Goal: Task Accomplishment & Management: Manage account settings

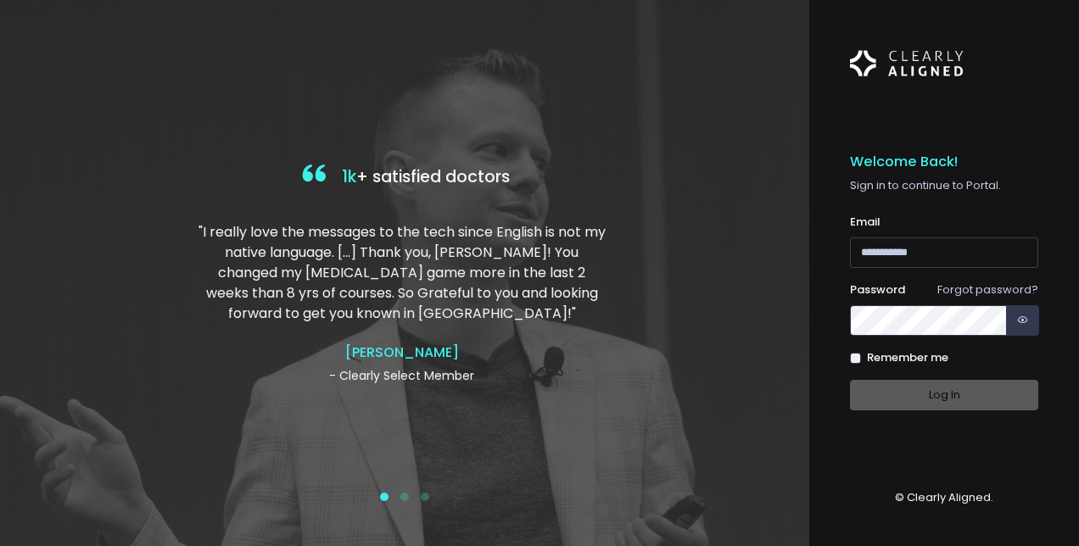
type input "**********"
click at [906, 384] on div "Log In" at bounding box center [944, 395] width 188 height 31
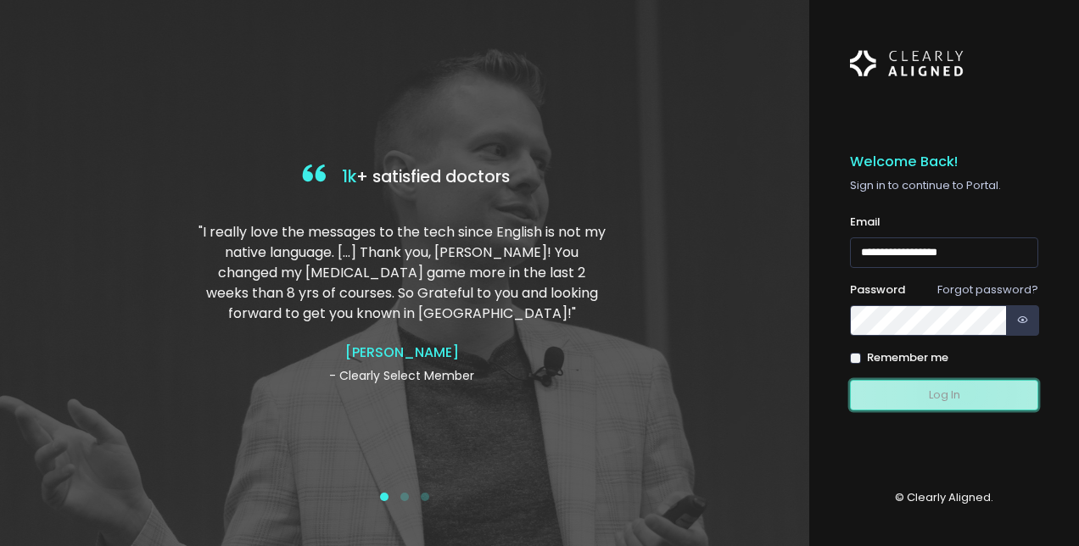
click at [966, 392] on button "Log In" at bounding box center [944, 395] width 188 height 31
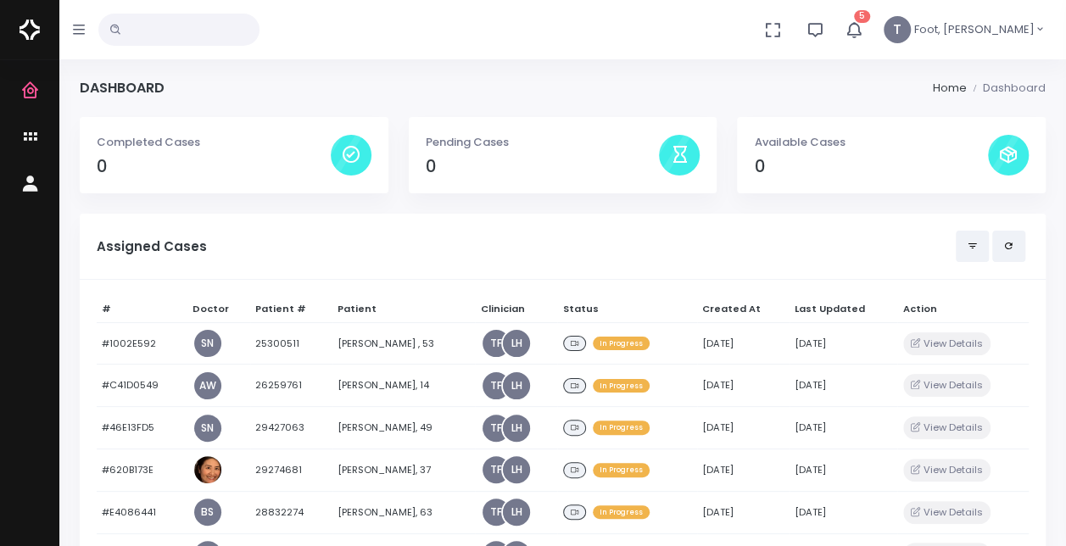
click at [863, 31] on icon "button" at bounding box center [854, 29] width 19 height 19
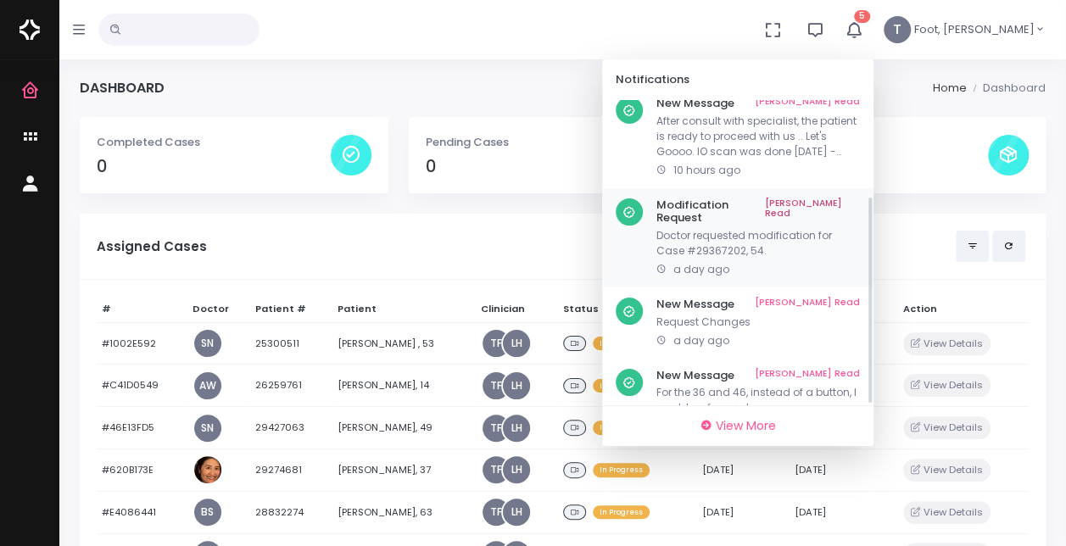
scroll to position [141, 0]
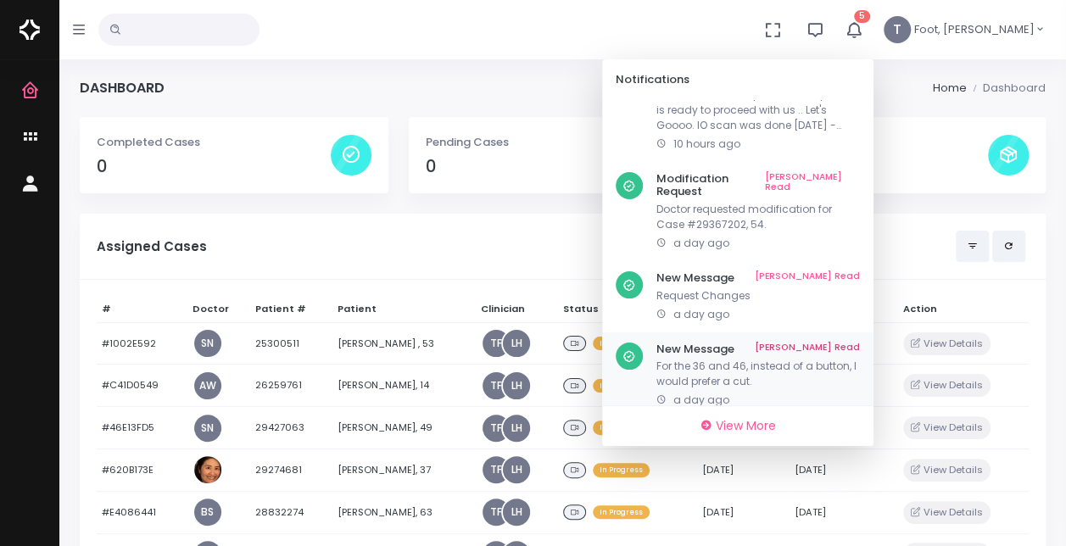
click at [842, 359] on p "For the 36 and 46, instead of a button, I would prefer a cut." at bounding box center [759, 374] width 204 height 31
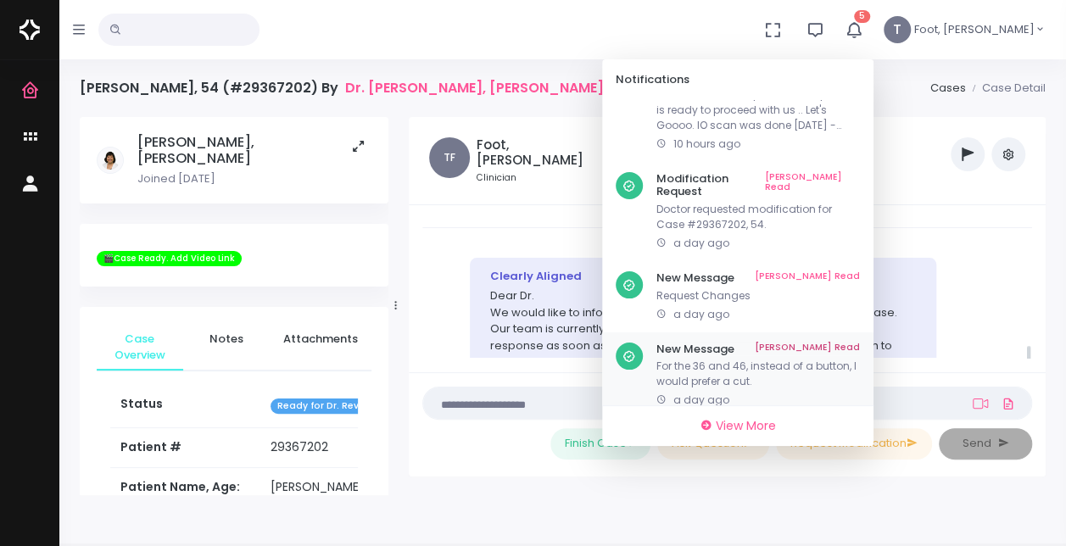
scroll to position [4134, 0]
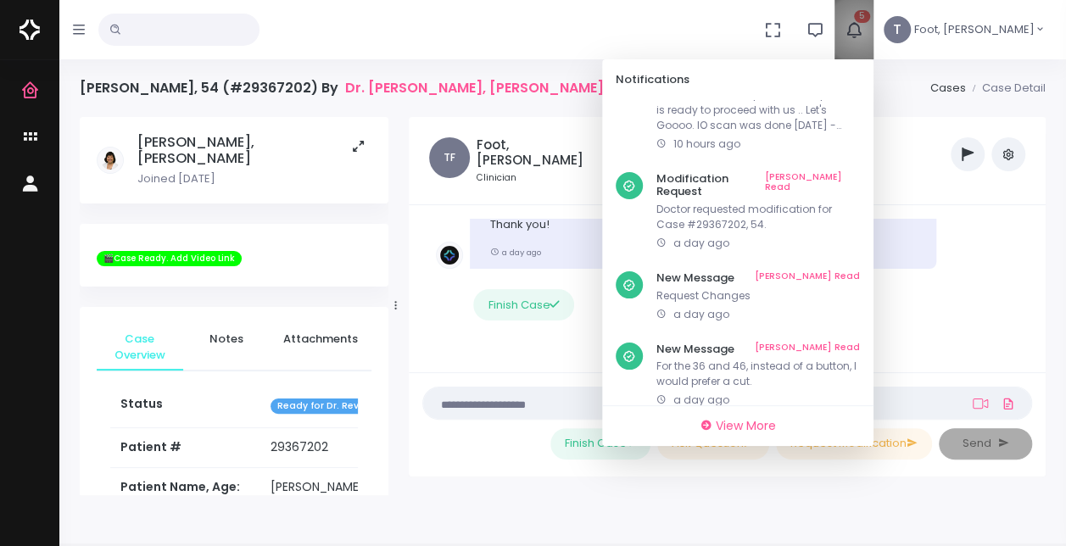
click at [863, 30] on icon "button" at bounding box center [854, 29] width 19 height 19
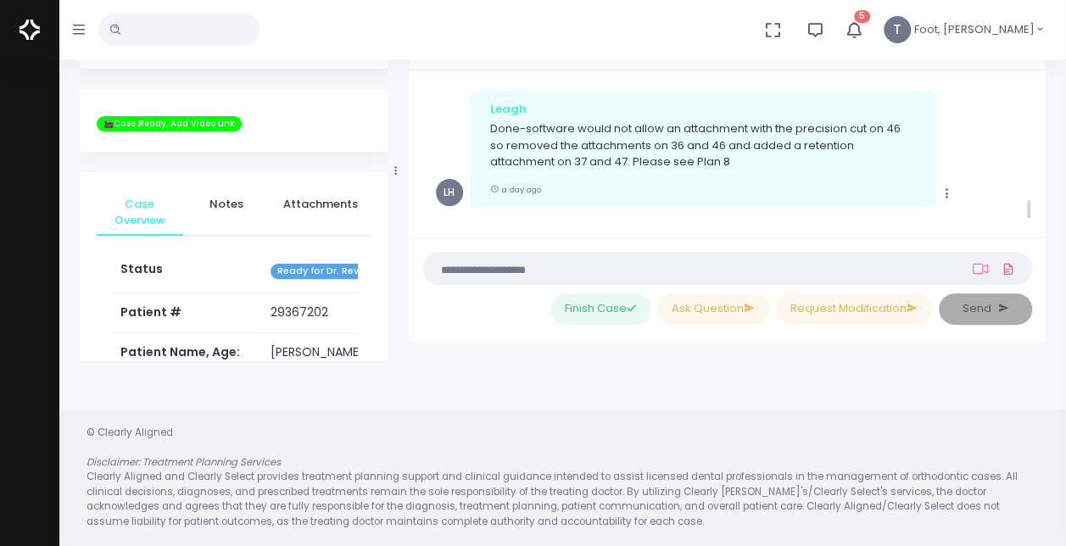
scroll to position [3795, 0]
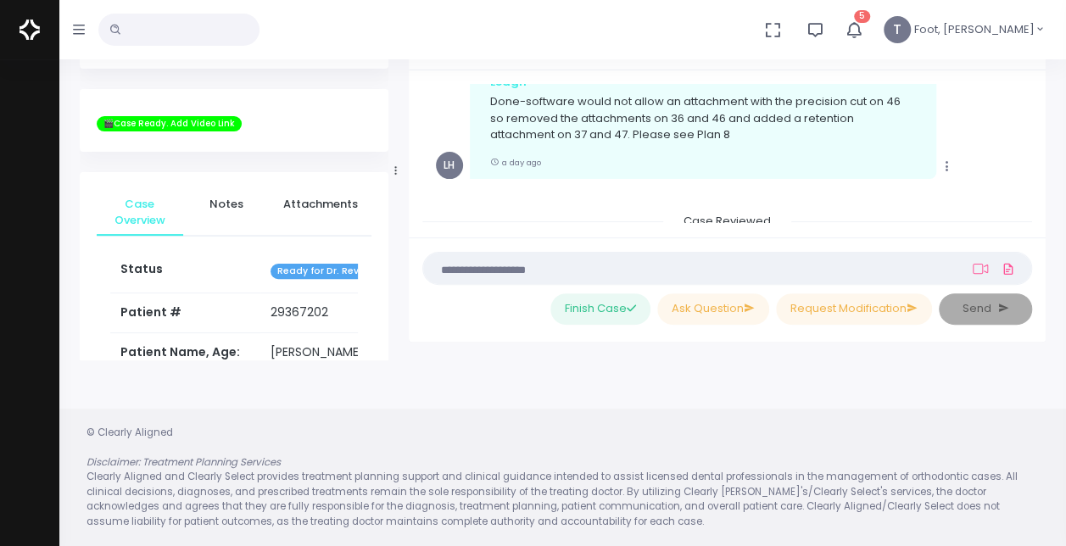
click at [863, 25] on icon "button" at bounding box center [854, 29] width 19 height 19
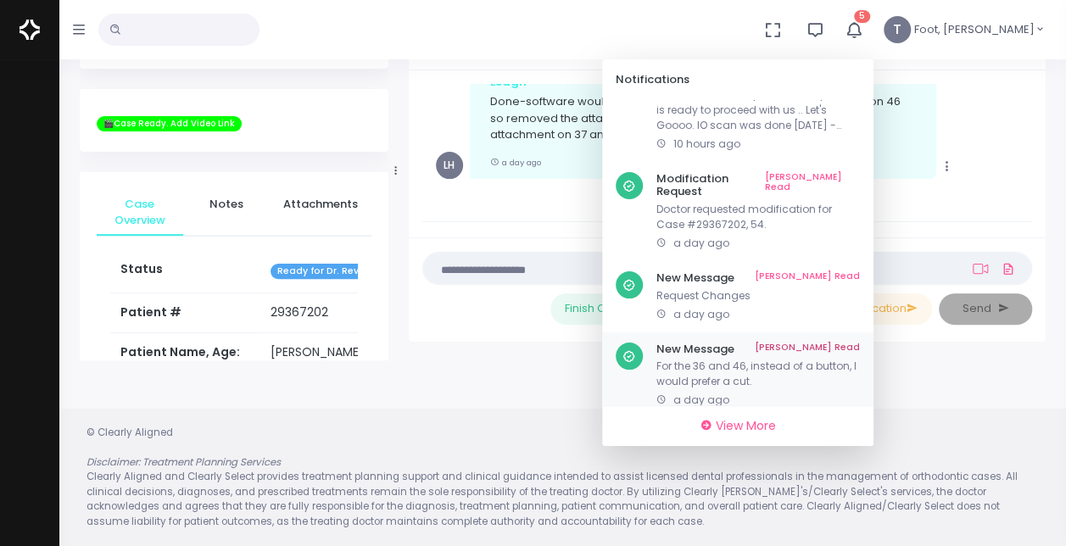
click at [860, 343] on link "[PERSON_NAME] Read" at bounding box center [807, 350] width 105 height 14
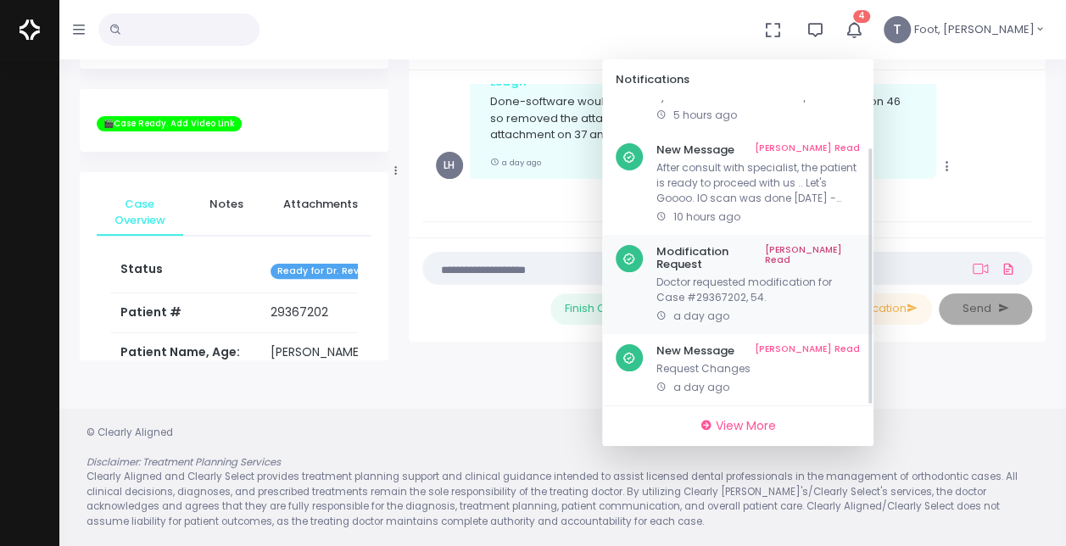
scroll to position [54, 0]
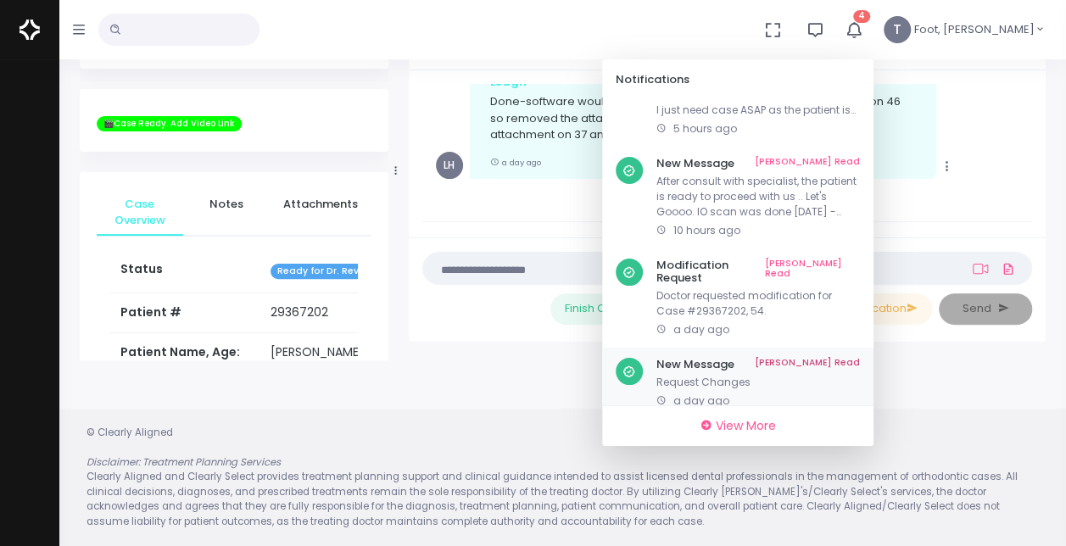
click at [746, 375] on p "Request Changes" at bounding box center [759, 382] width 204 height 15
click at [860, 358] on link "Mark As Read" at bounding box center [807, 365] width 105 height 14
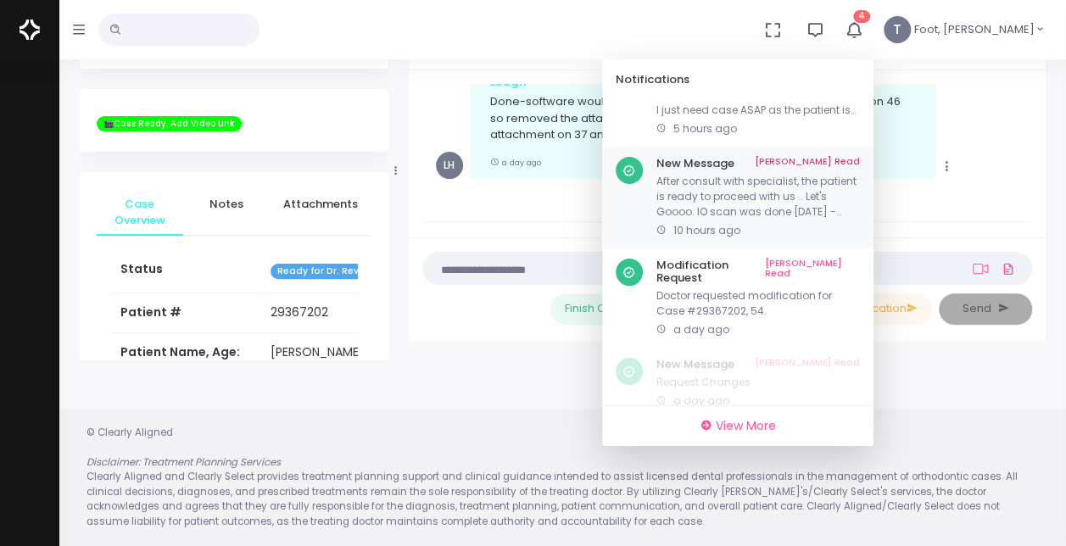
scroll to position [0, 0]
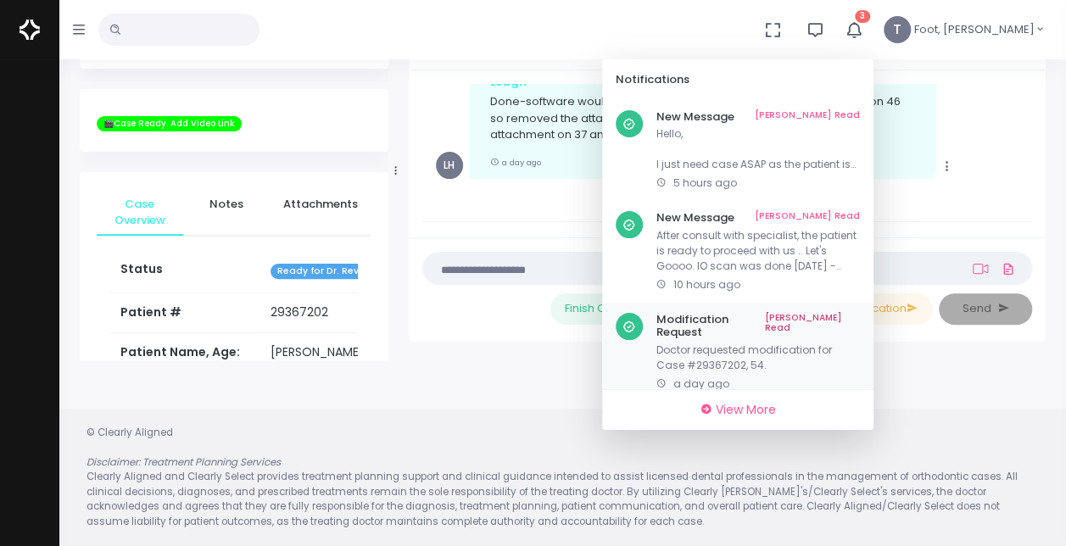
click at [758, 344] on p "Doctor requested modification for Case #29367202, 54." at bounding box center [759, 358] width 204 height 31
click at [860, 322] on link "Mark As Read" at bounding box center [812, 326] width 95 height 26
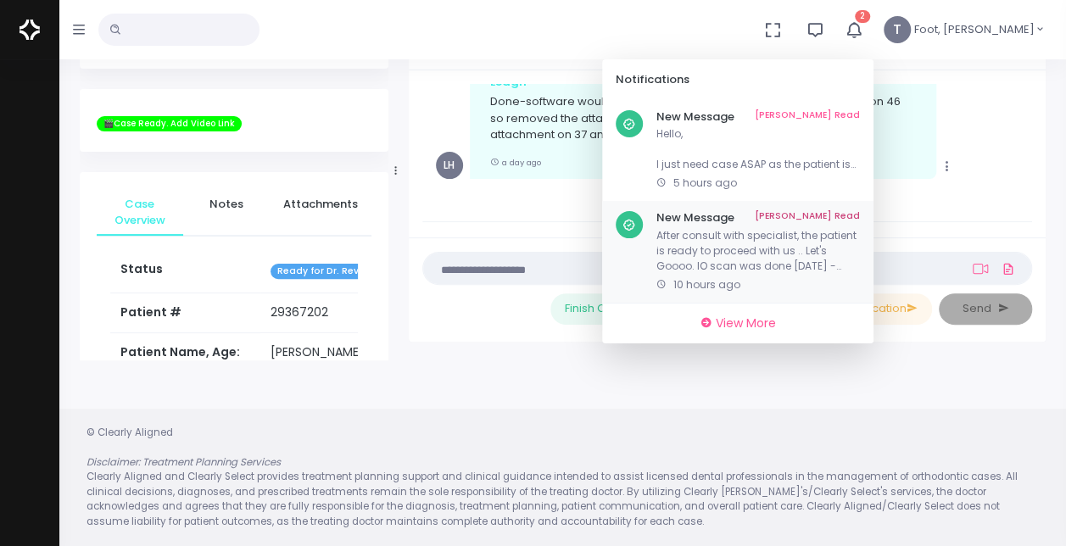
click at [841, 258] on p "After consult with specialist, the patient is ready to proceed with us .. Let's…" at bounding box center [759, 251] width 204 height 46
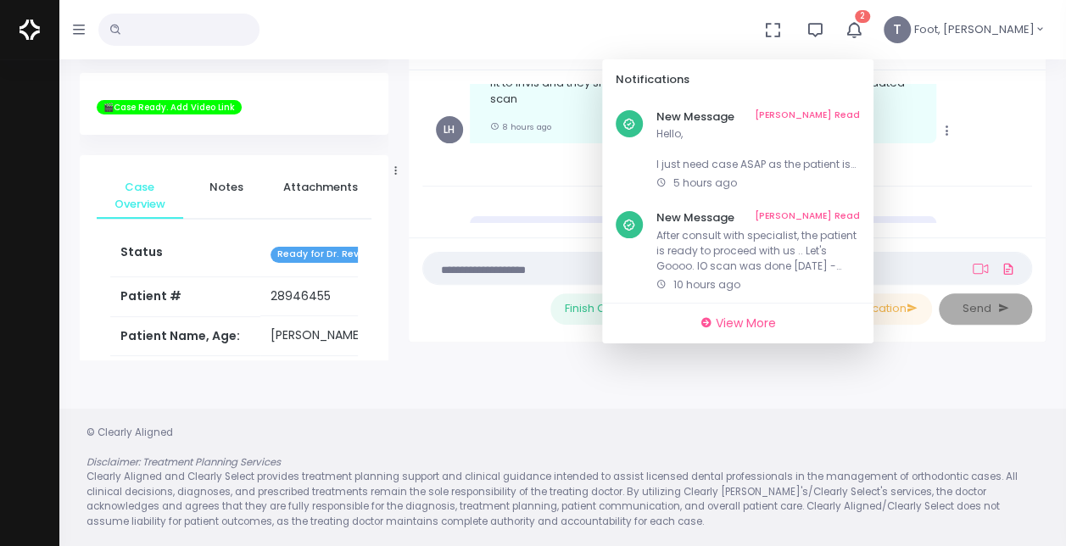
scroll to position [1764, 0]
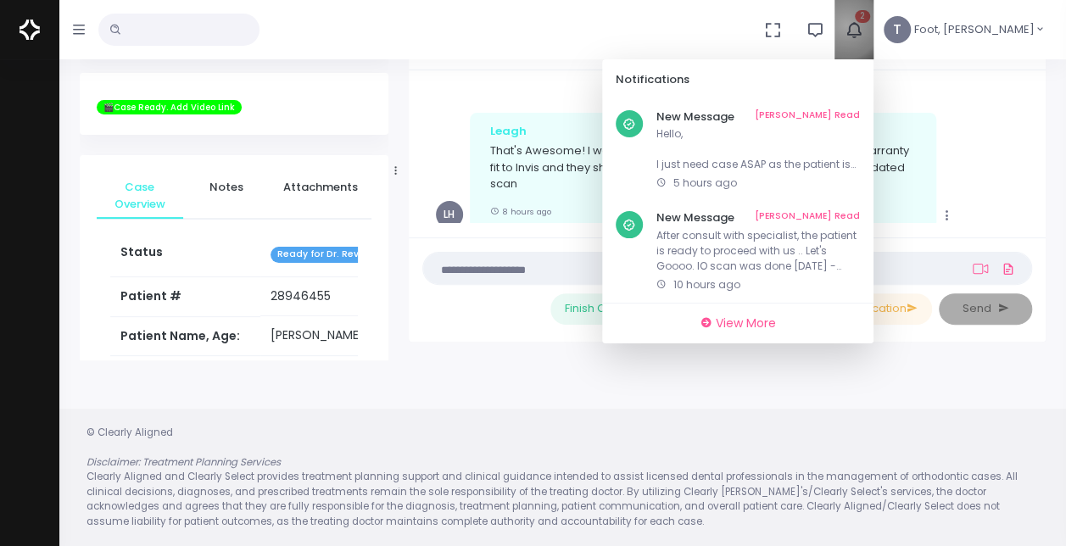
click at [863, 25] on icon "button" at bounding box center [854, 29] width 19 height 19
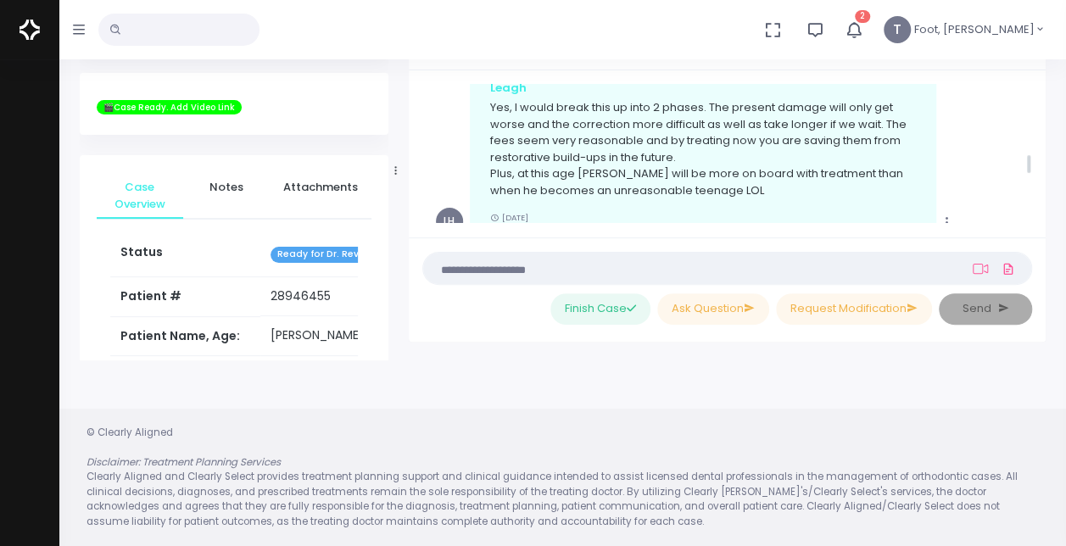
scroll to position [1171, 0]
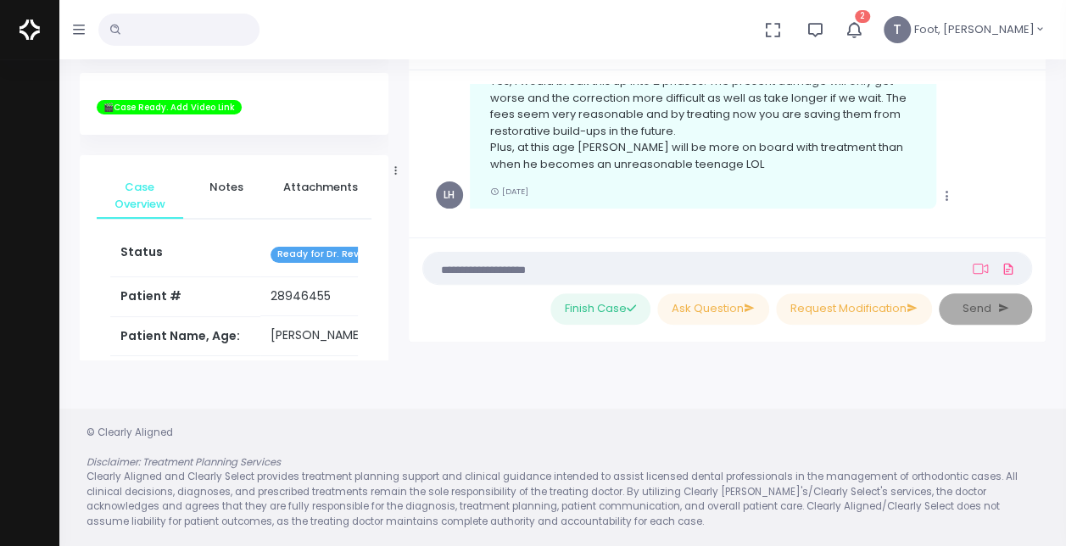
click at [863, 29] on icon "button" at bounding box center [854, 29] width 19 height 19
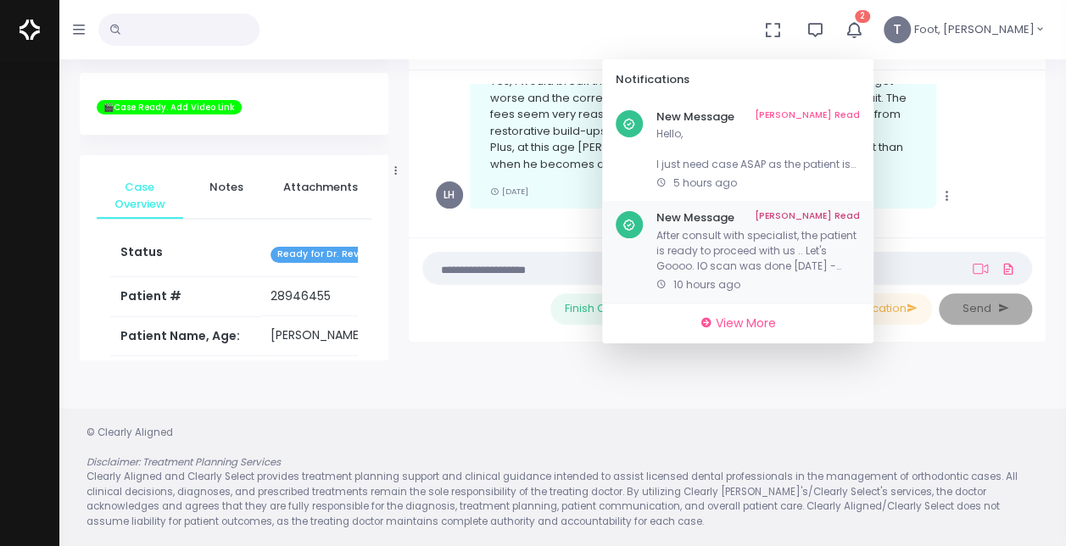
click at [860, 216] on link "Mark As Read" at bounding box center [807, 218] width 105 height 14
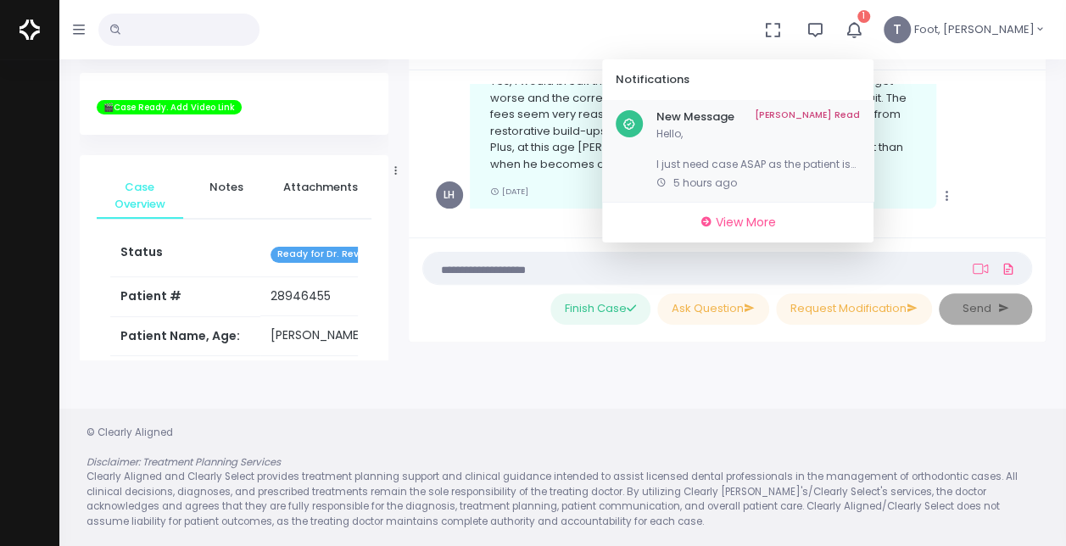
click at [856, 158] on p "Hello, I just need case ASAP as the patient is upset. I got a new clincheck rev…" at bounding box center [759, 149] width 204 height 46
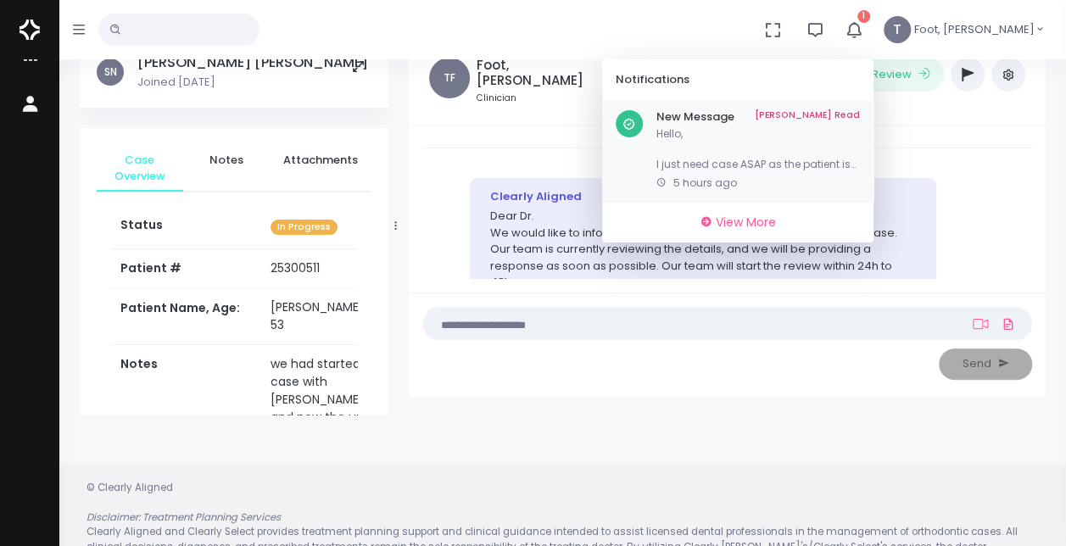
scroll to position [135, 0]
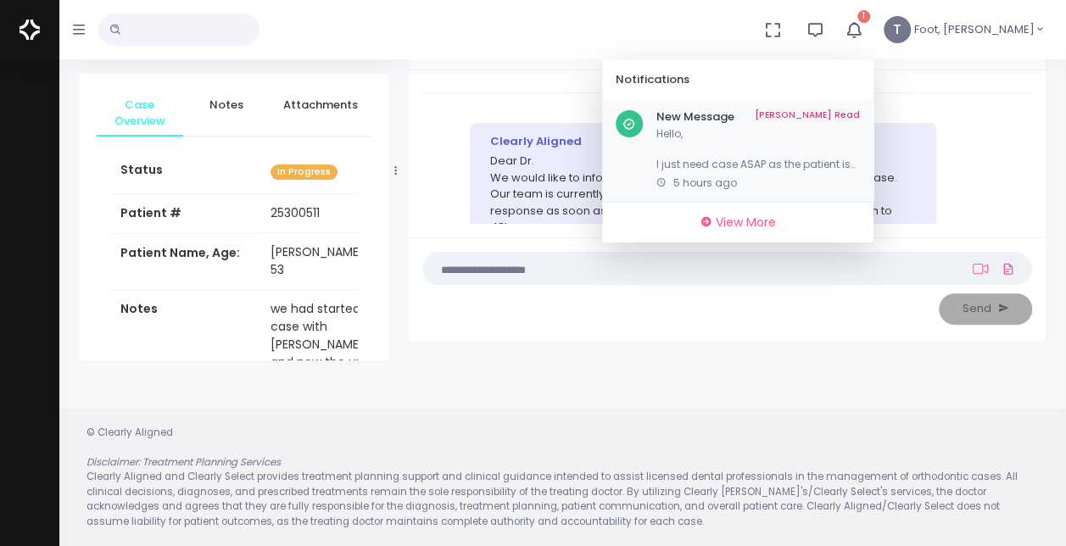
click at [860, 111] on link "Mark As Read" at bounding box center [807, 117] width 105 height 14
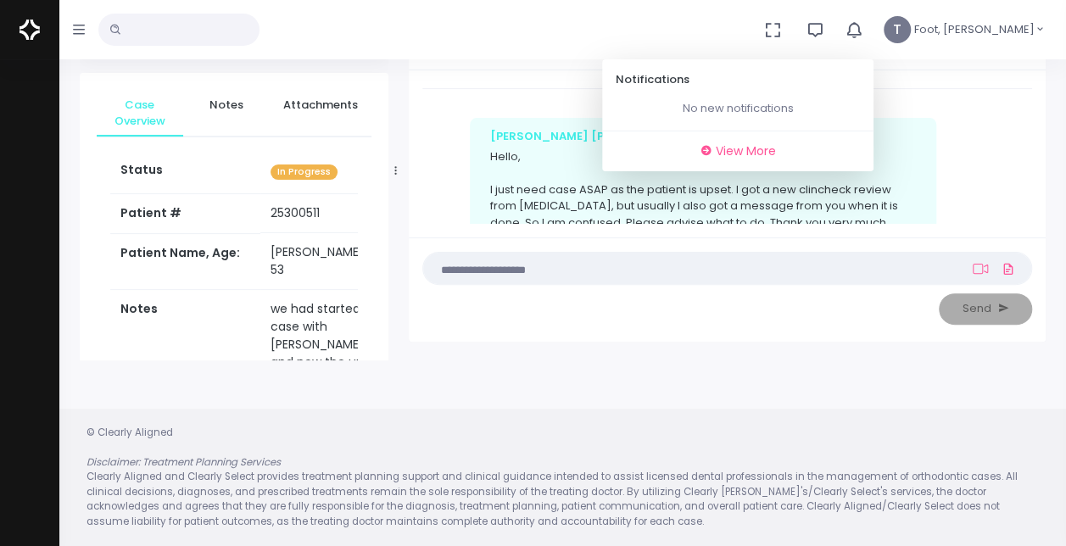
scroll to position [254, 0]
click at [863, 32] on icon "button" at bounding box center [854, 29] width 19 height 19
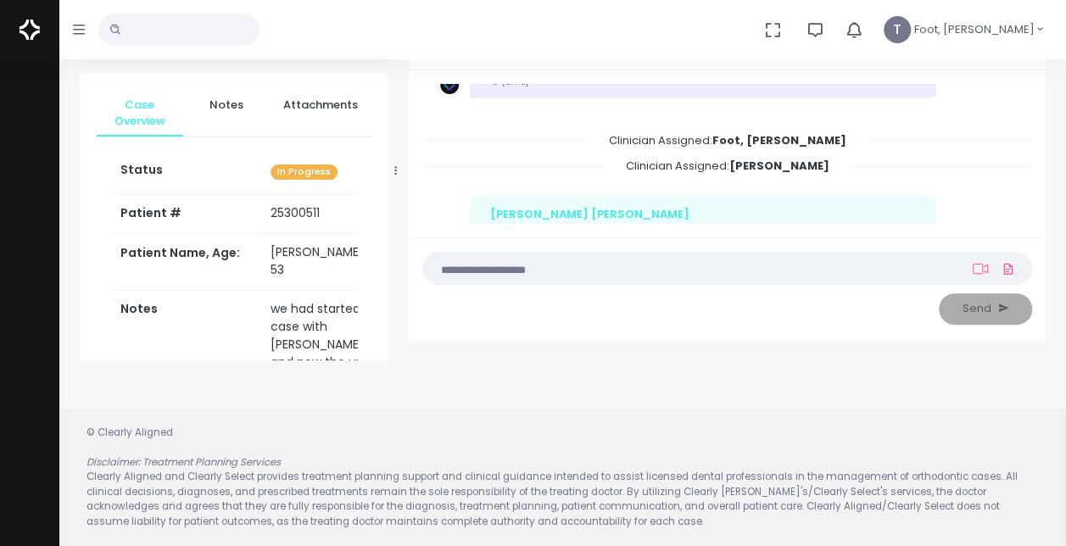
scroll to position [149, 0]
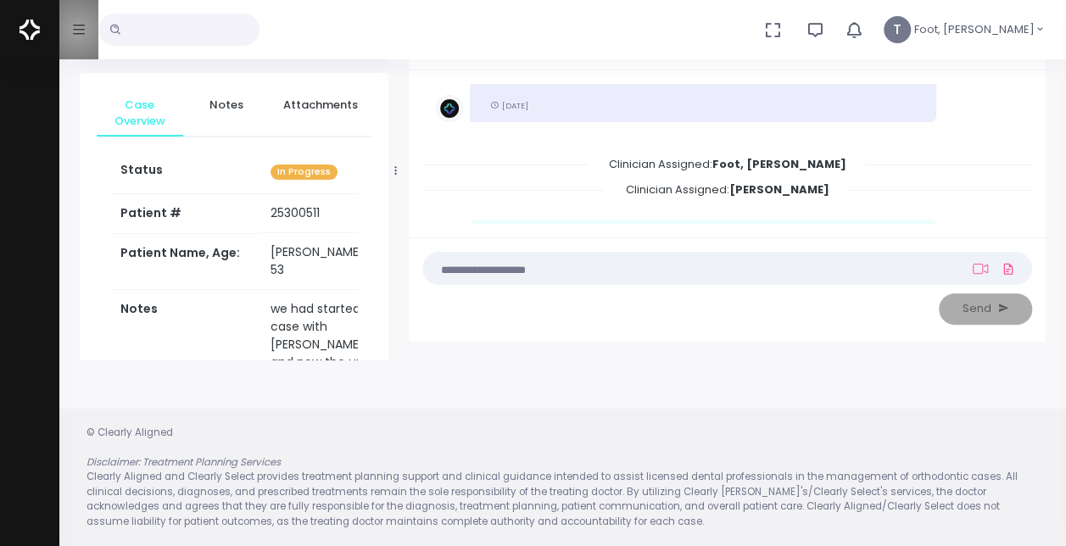
click at [78, 29] on icon "button" at bounding box center [79, 30] width 12 height 10
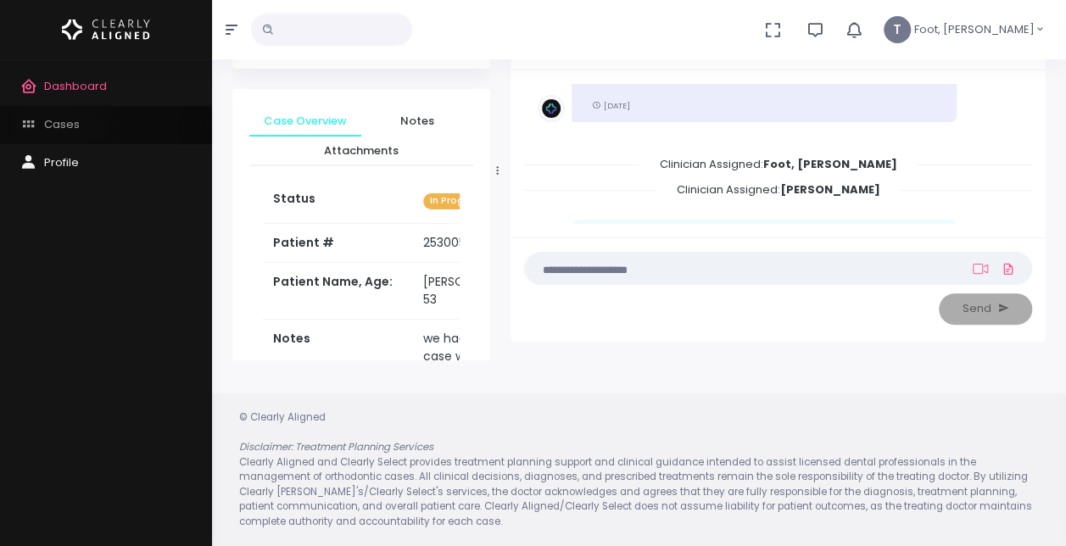
click at [46, 128] on span "Cases" at bounding box center [62, 124] width 36 height 16
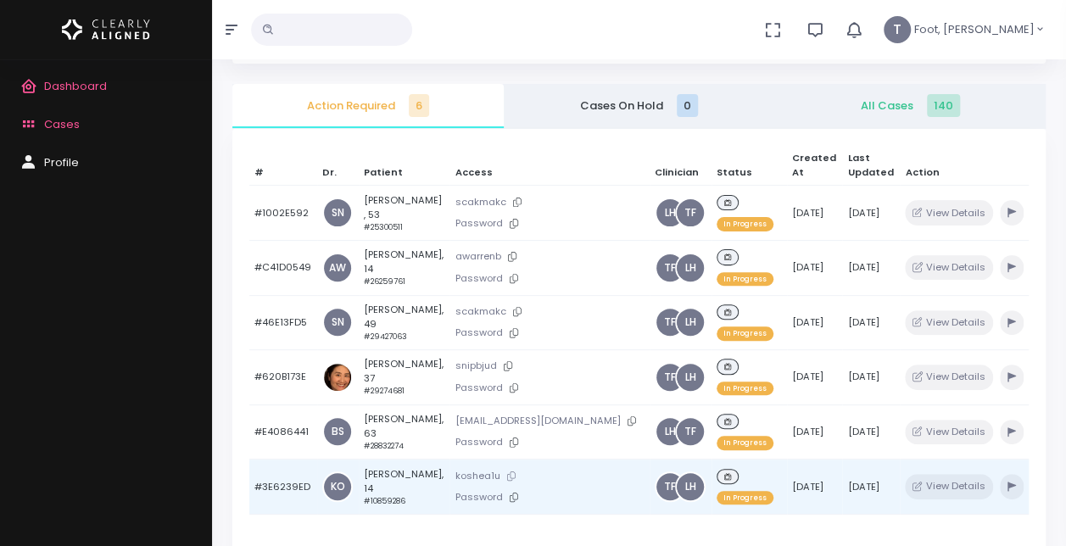
click at [508, 472] on icon at bounding box center [511, 476] width 8 height 9
click at [399, 478] on td "taron oshea, 14 #10859286" at bounding box center [405, 487] width 92 height 55
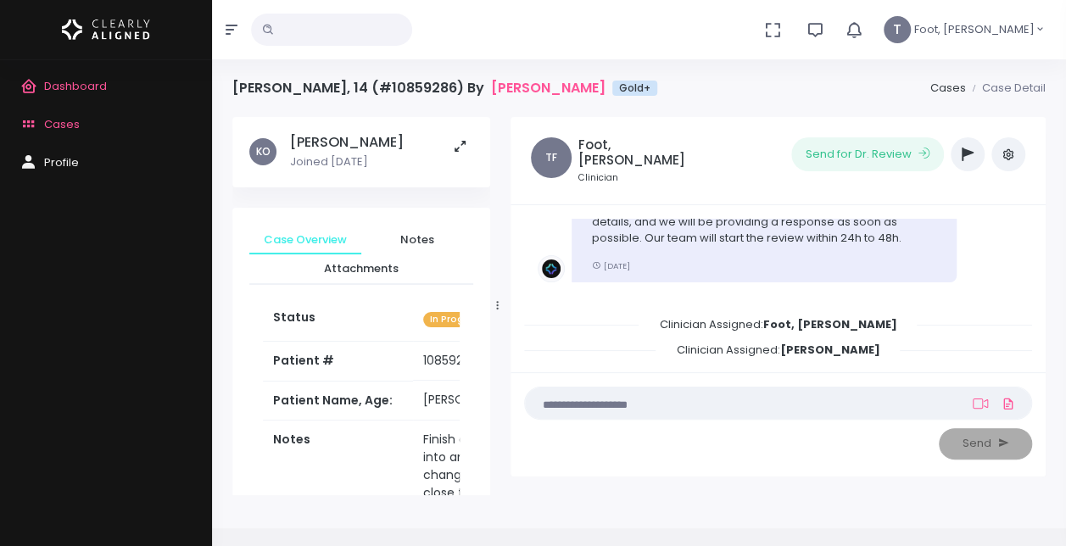
click at [964, 148] on icon "button" at bounding box center [968, 155] width 12 height 14
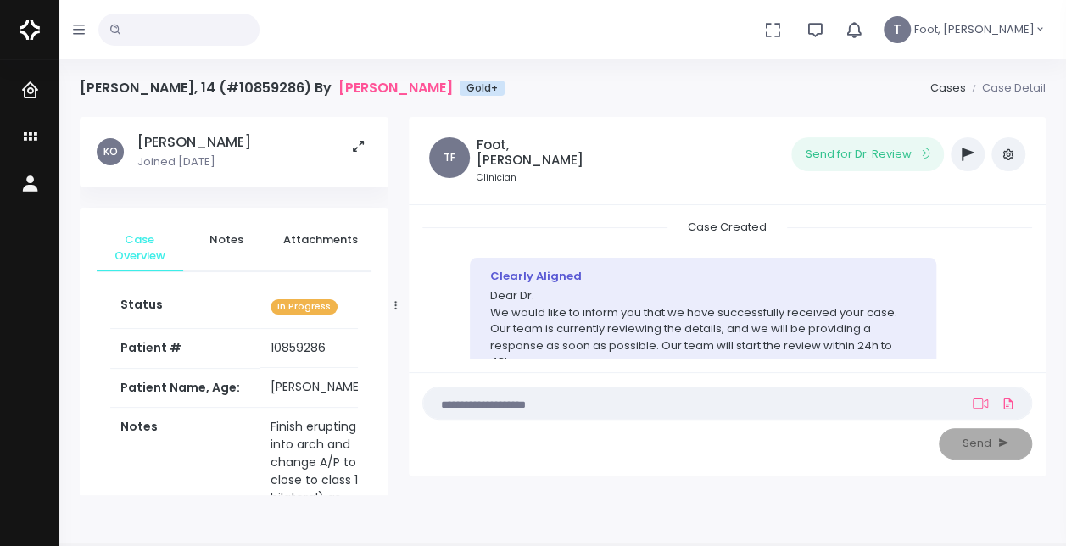
click at [963, 159] on icon "button" at bounding box center [968, 155] width 12 height 14
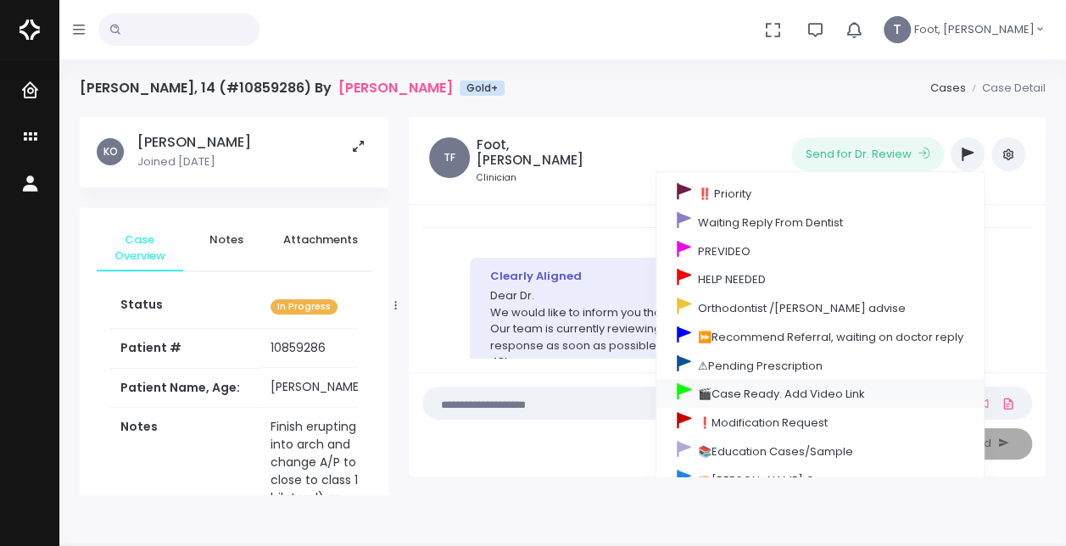
click at [713, 390] on link "🎬Case Ready. Add Video Link" at bounding box center [820, 393] width 327 height 29
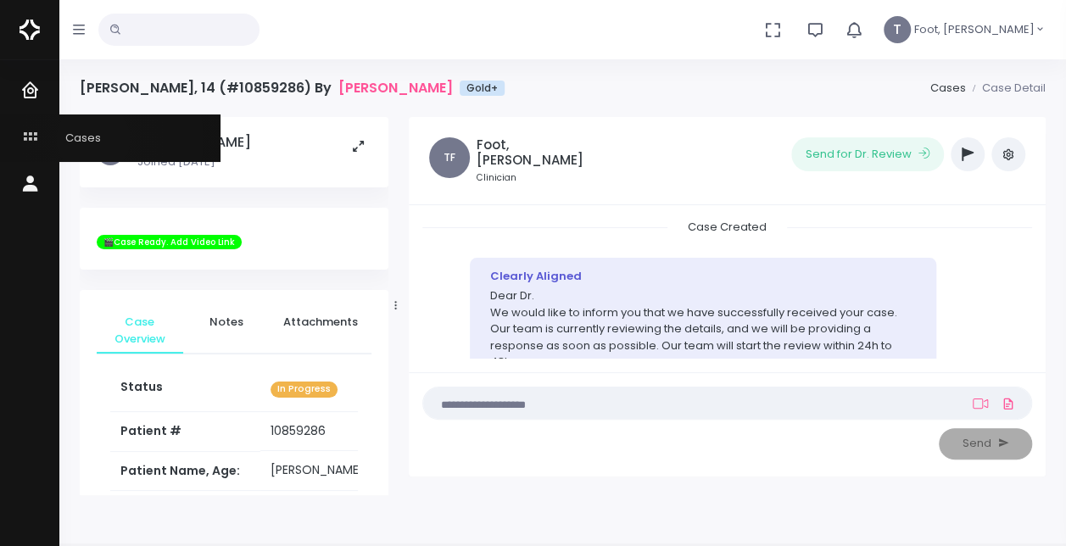
click at [93, 139] on span "Cases" at bounding box center [72, 138] width 57 height 16
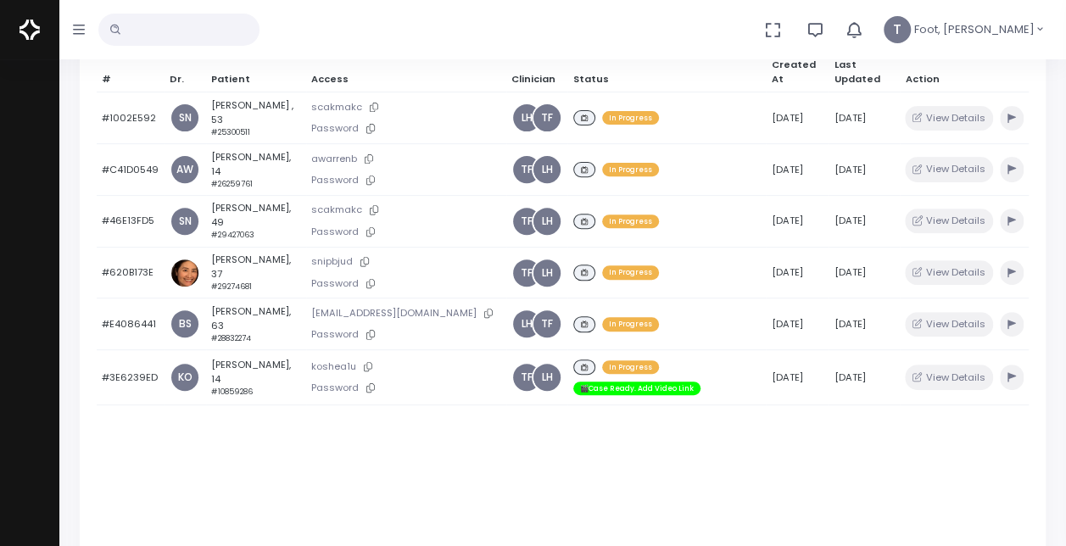
scroll to position [254, 0]
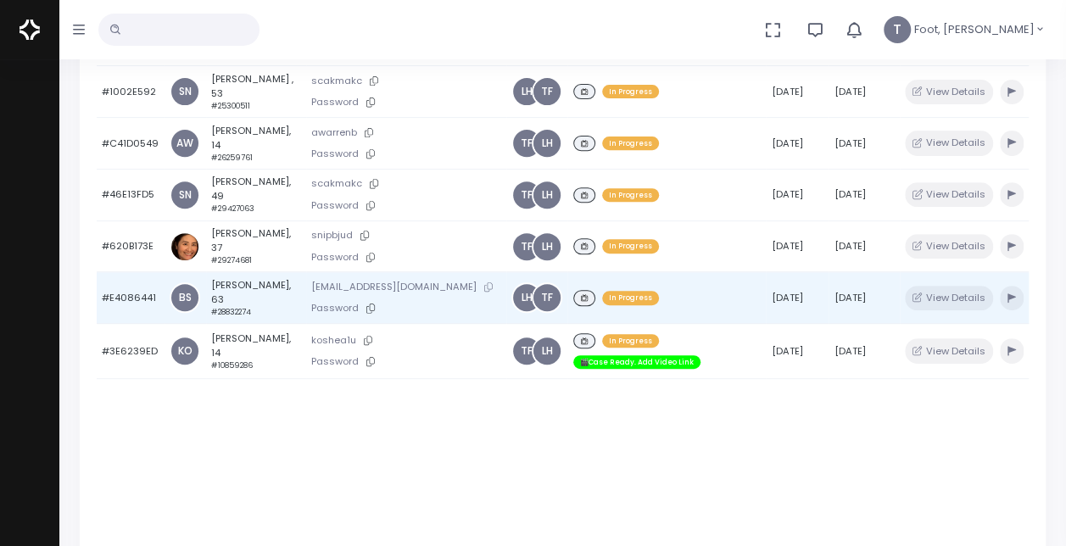
click at [484, 282] on icon at bounding box center [488, 286] width 8 height 9
click at [228, 286] on td "[PERSON_NAME], 63 #28832274" at bounding box center [256, 298] width 100 height 52
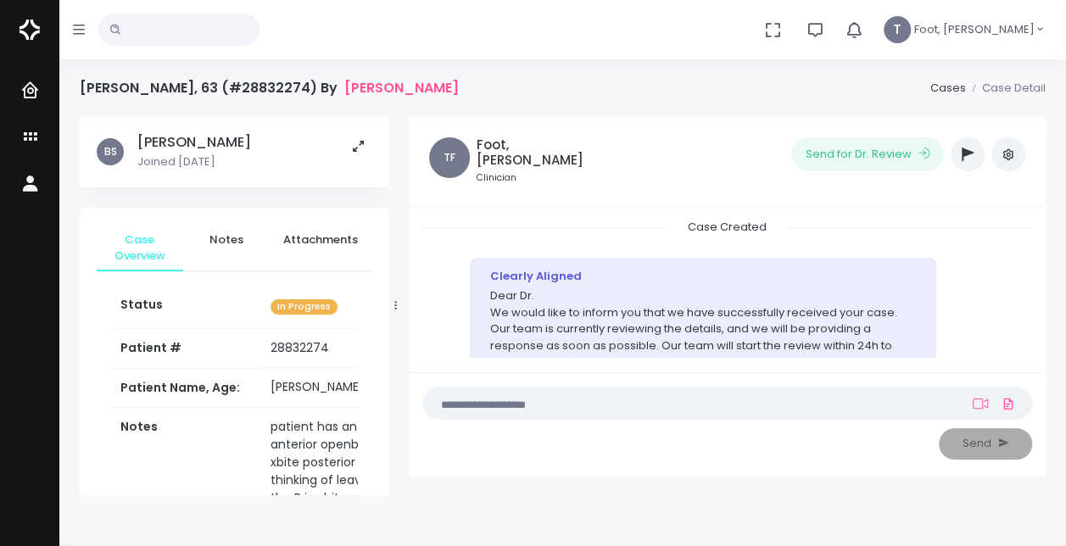
click at [964, 148] on icon "button" at bounding box center [968, 155] width 12 height 14
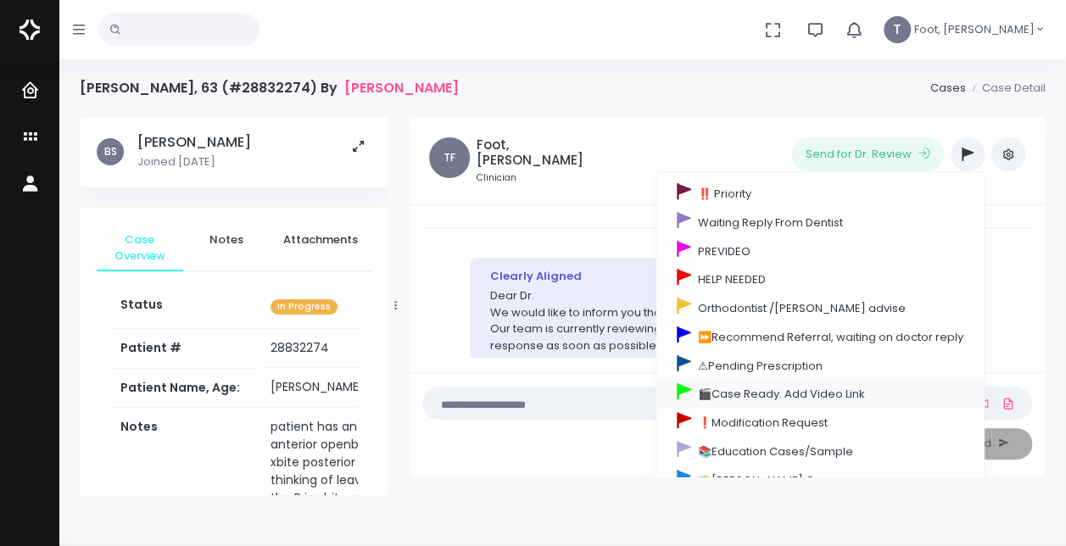
click at [732, 389] on link "🎬Case Ready. Add Video Link" at bounding box center [820, 393] width 327 height 29
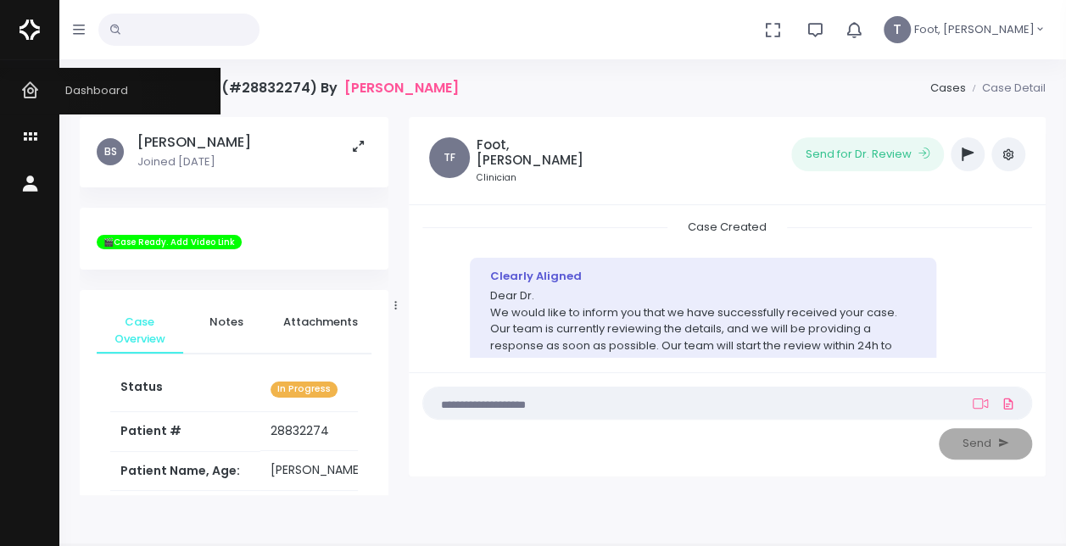
click at [32, 100] on icon "scrollable content" at bounding box center [32, 91] width 24 height 21
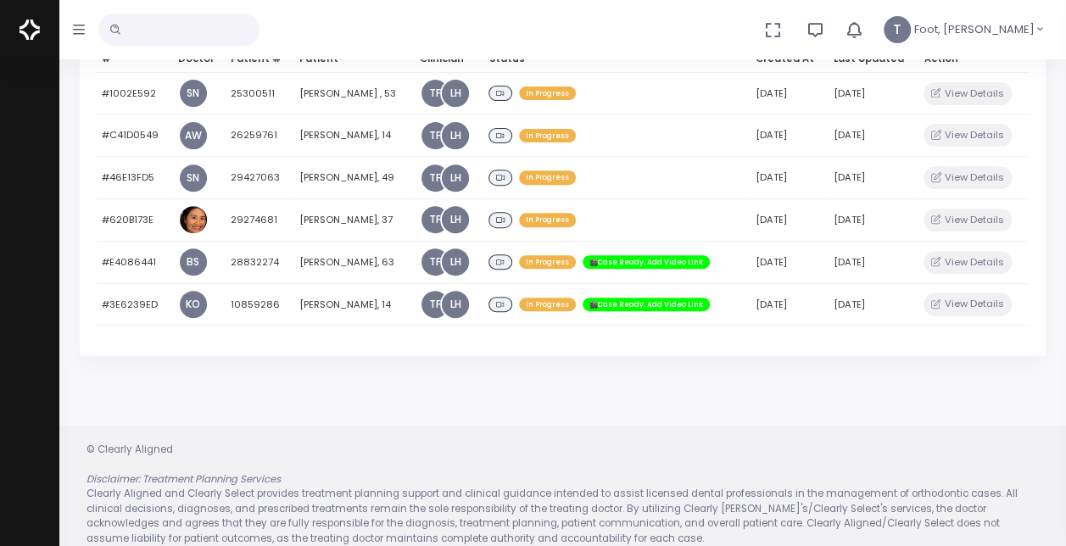
scroll to position [254, 0]
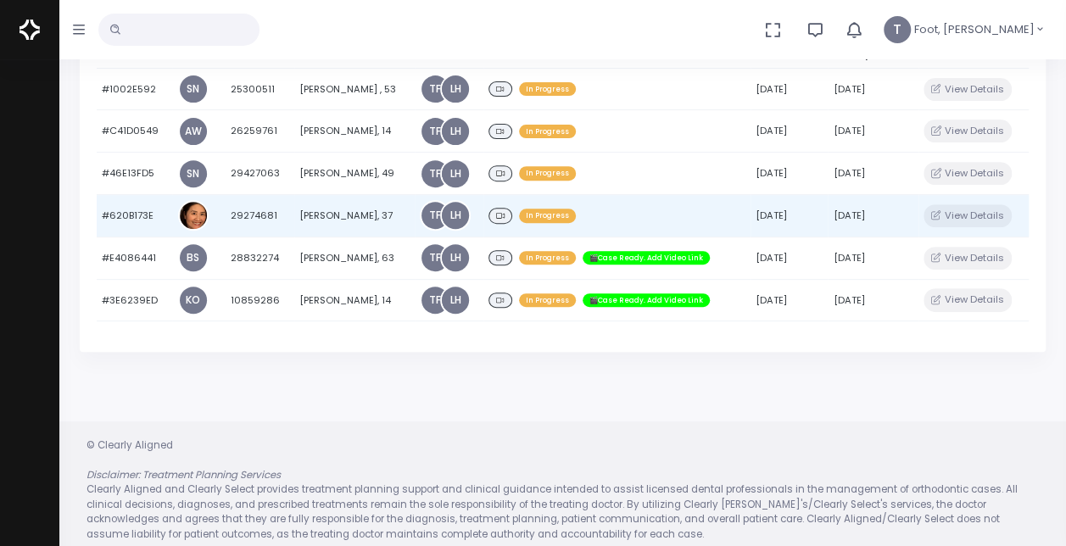
click at [338, 215] on td "[PERSON_NAME], 37" at bounding box center [354, 216] width 120 height 42
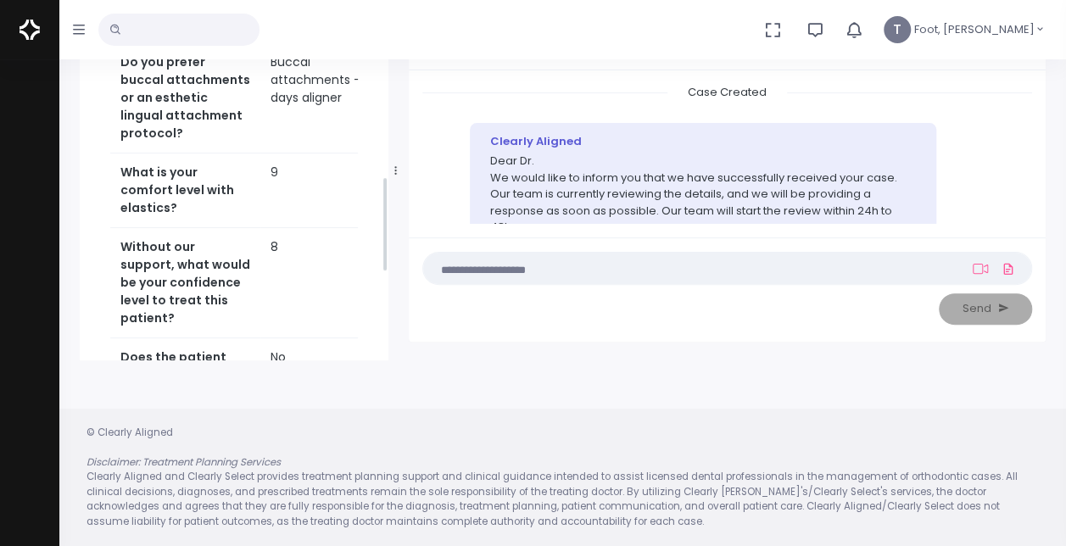
scroll to position [1018, 0]
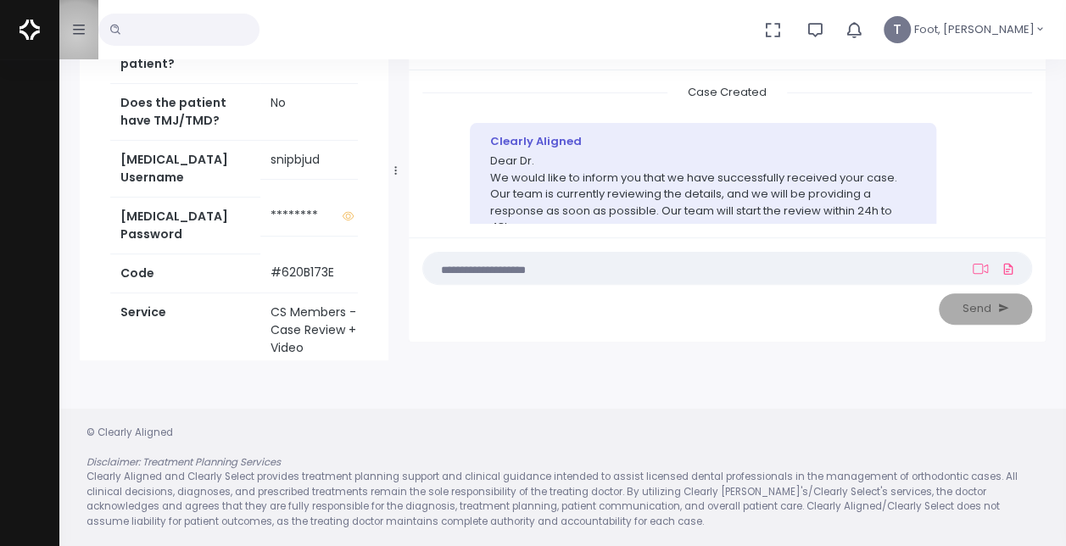
click at [76, 36] on icon "button" at bounding box center [79, 30] width 12 height 14
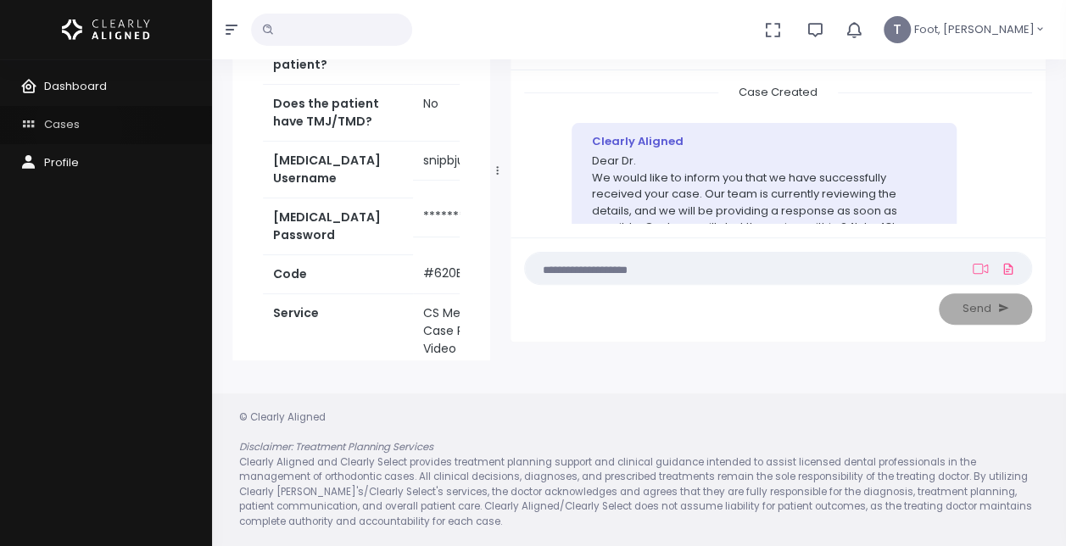
click at [78, 128] on span "Cases" at bounding box center [62, 124] width 36 height 16
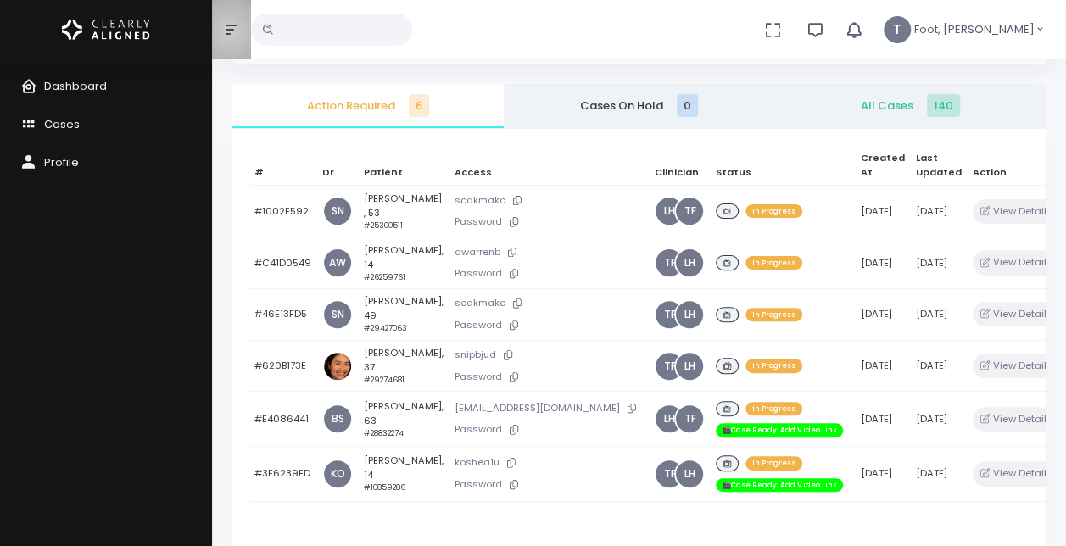
click at [229, 31] on icon "button" at bounding box center [232, 30] width 12 height 14
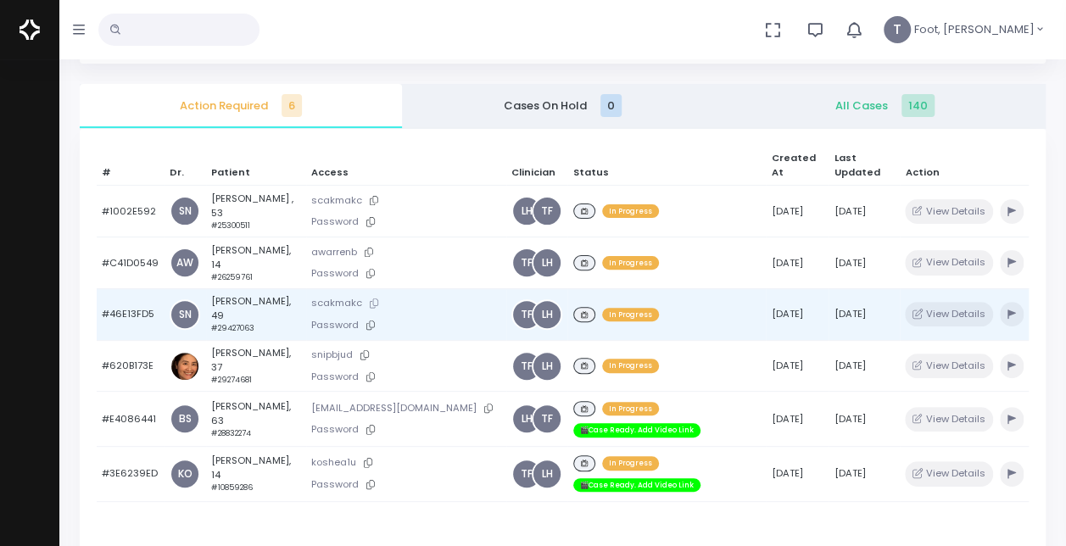
click at [370, 301] on icon at bounding box center [374, 303] width 8 height 9
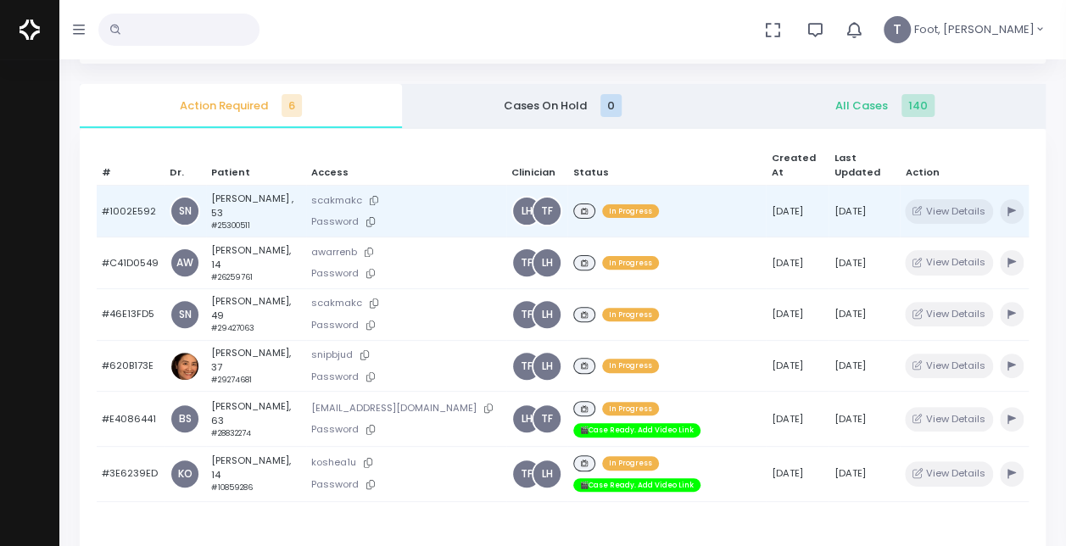
click at [288, 202] on td "[PERSON_NAME] , 53 #25300511" at bounding box center [256, 212] width 100 height 52
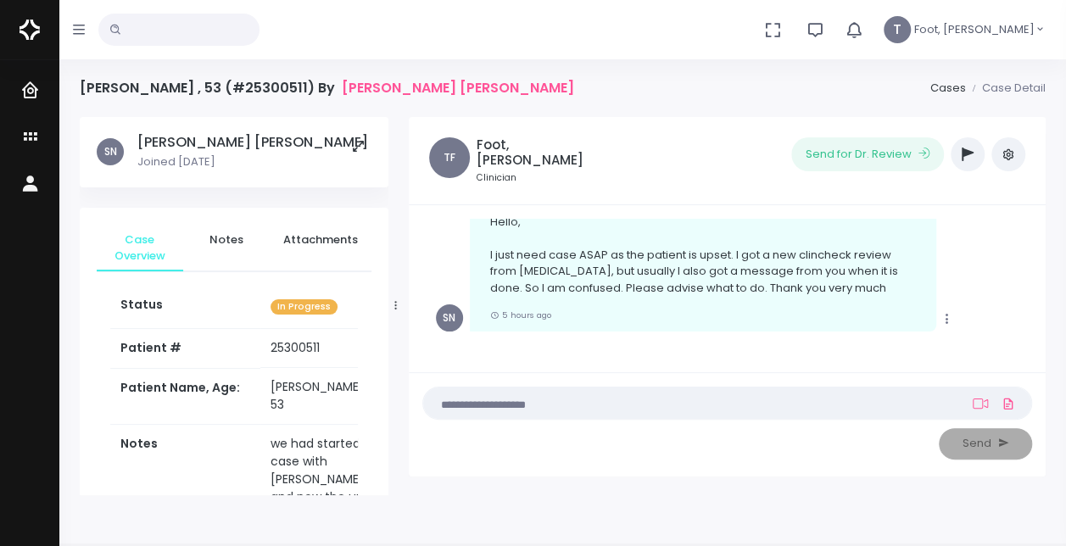
click at [974, 151] on button "button" at bounding box center [968, 154] width 34 height 34
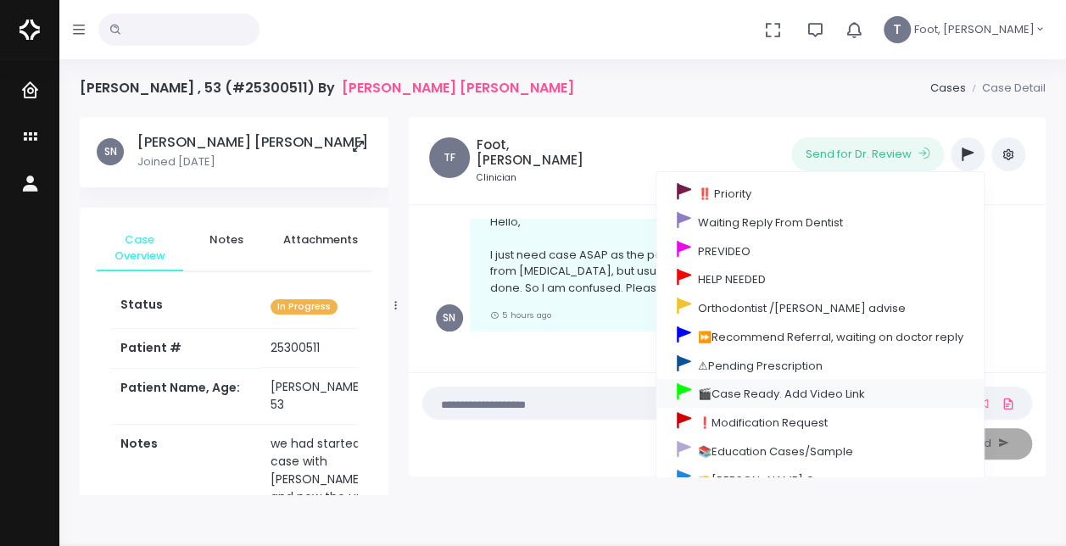
click at [728, 389] on link "🎬Case Ready. Add Video Link" at bounding box center [820, 393] width 327 height 29
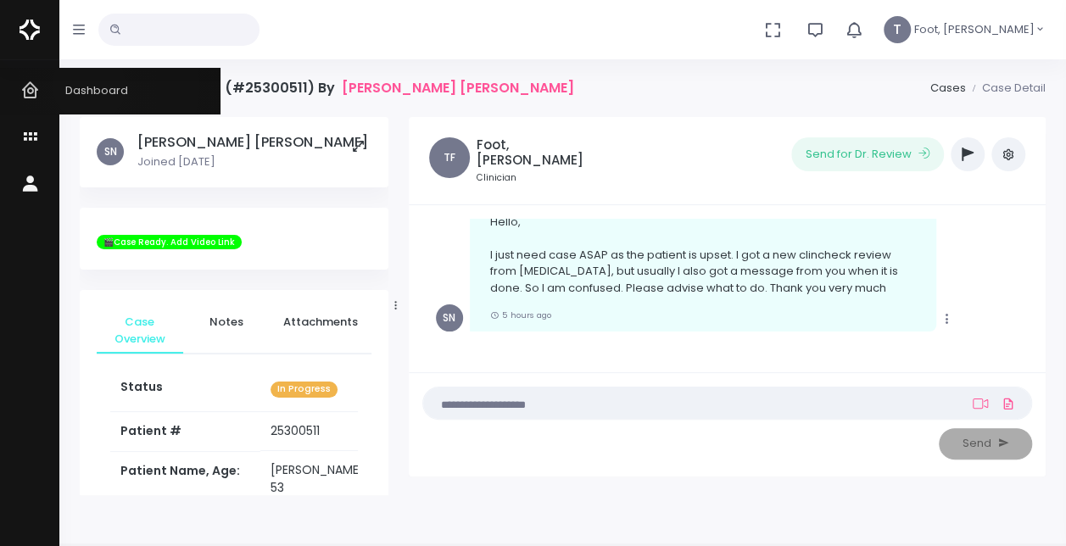
click at [89, 86] on span "Dashboard" at bounding box center [86, 90] width 84 height 16
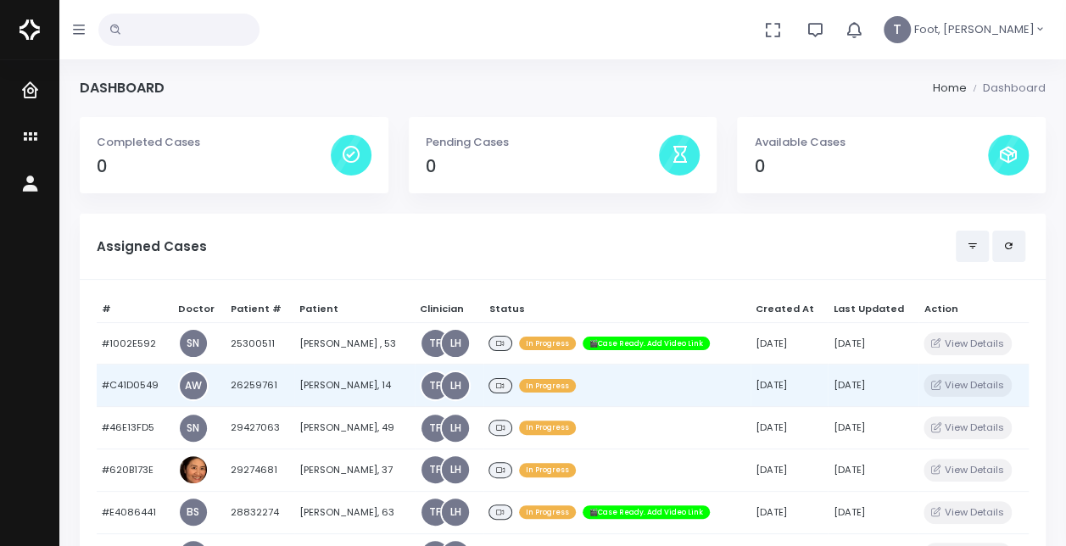
click at [314, 388] on td "[PERSON_NAME], 14" at bounding box center [354, 386] width 120 height 42
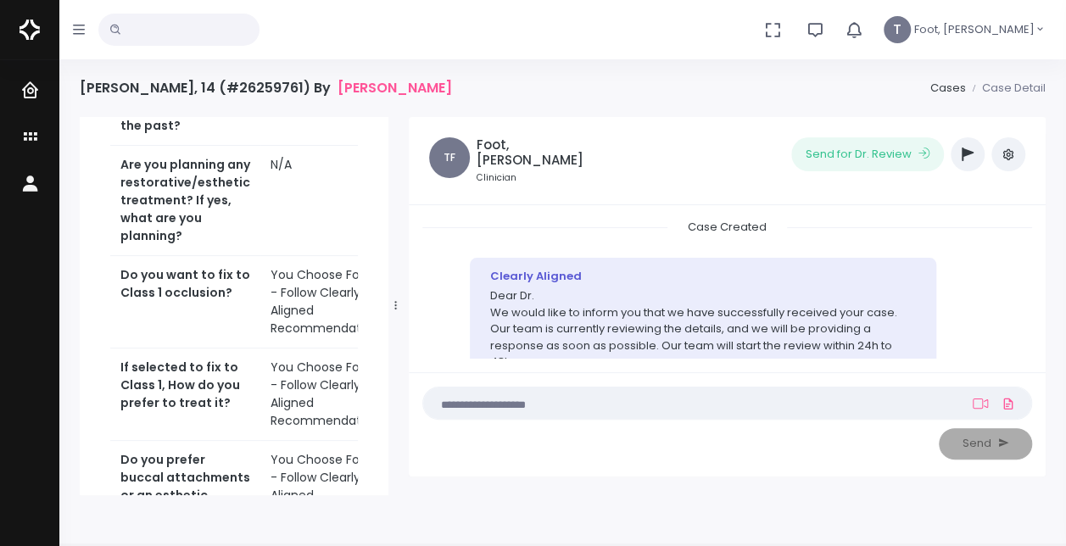
scroll to position [933, 0]
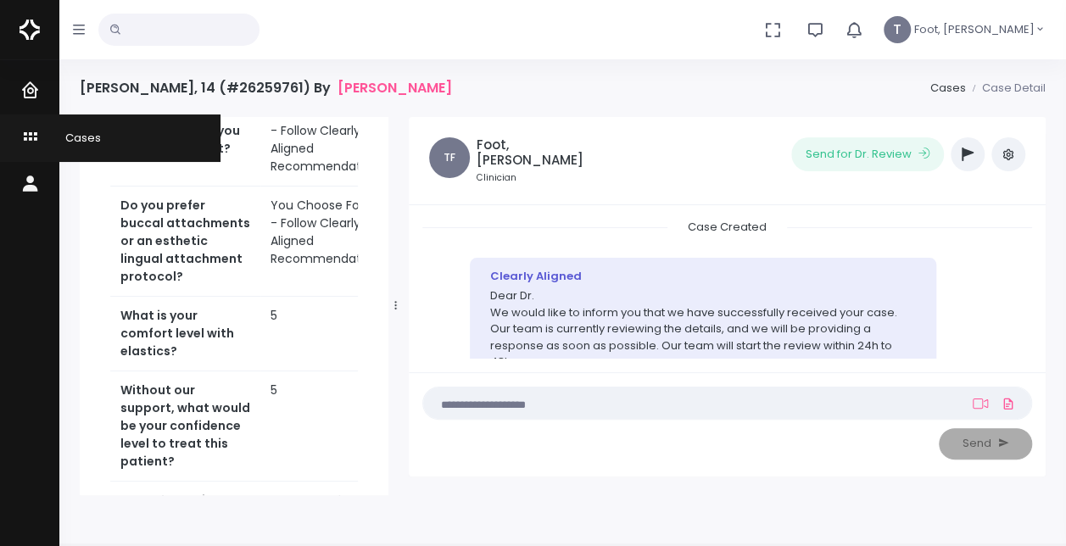
click at [43, 140] on icon "scrollable content" at bounding box center [32, 137] width 24 height 21
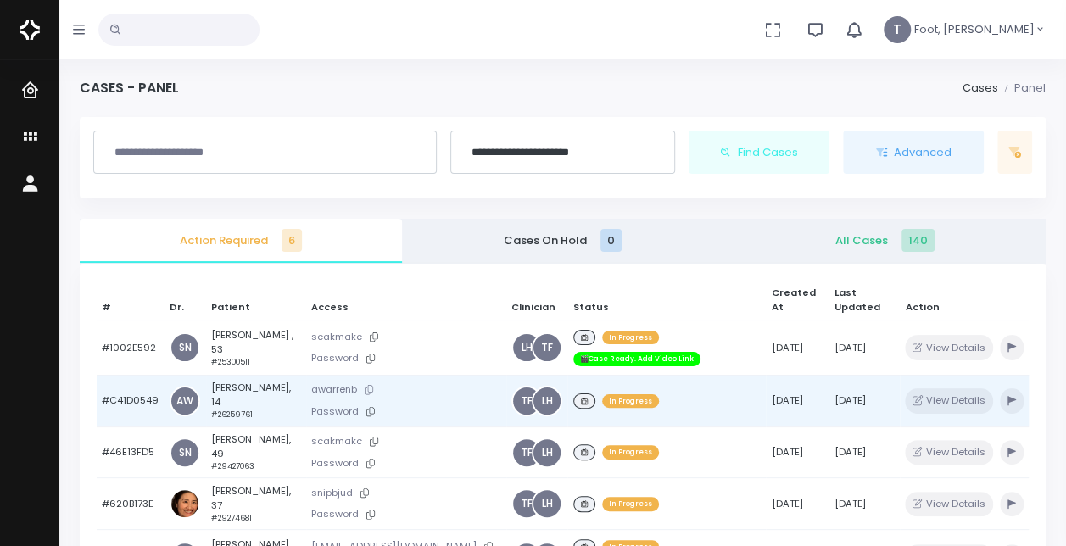
click at [372, 387] on icon at bounding box center [369, 389] width 8 height 9
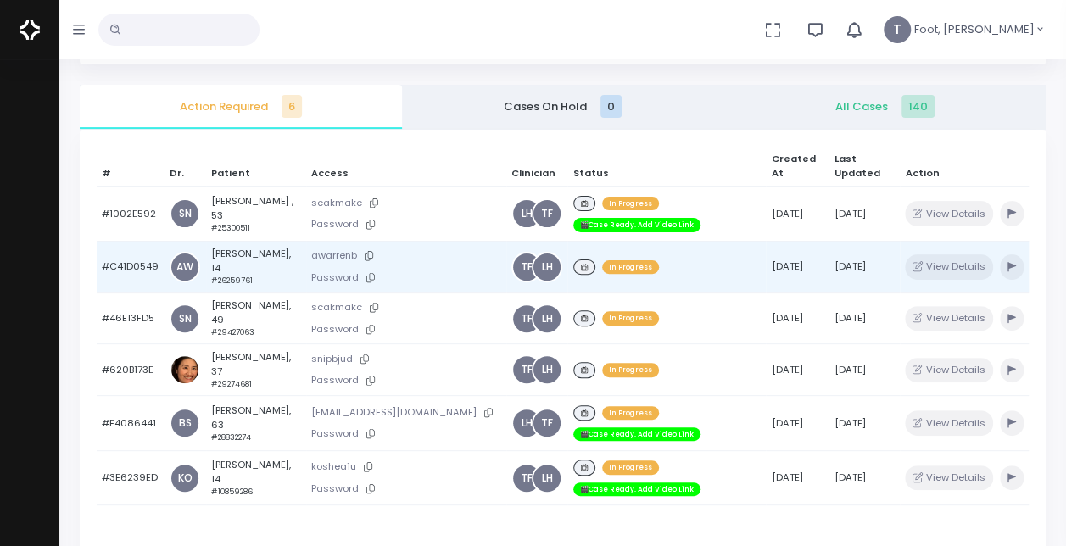
scroll to position [170, 0]
